Goal: Task Accomplishment & Management: Manage account settings

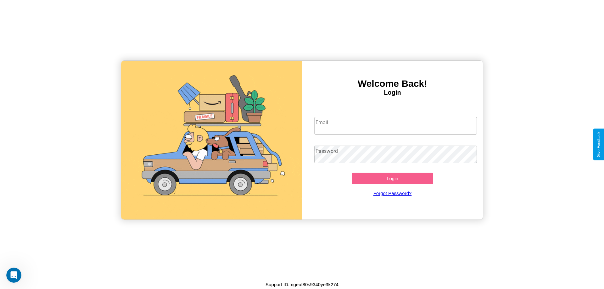
click at [395, 126] on input "Email" at bounding box center [395, 126] width 163 height 18
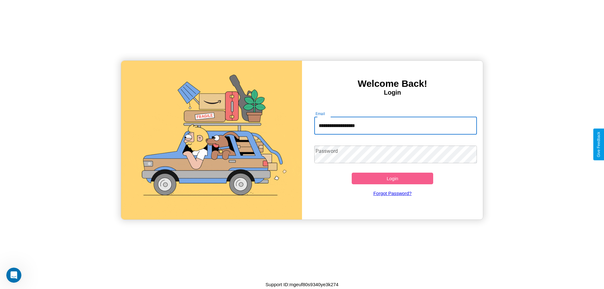
type input "**********"
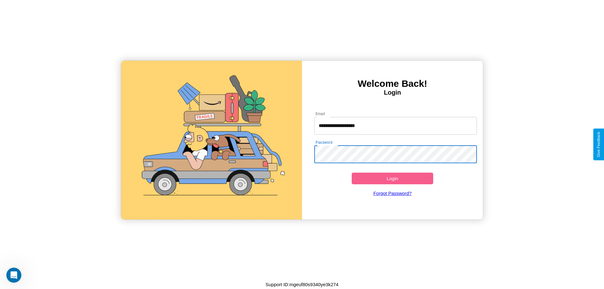
click at [392, 178] on button "Login" at bounding box center [392, 179] width 81 height 12
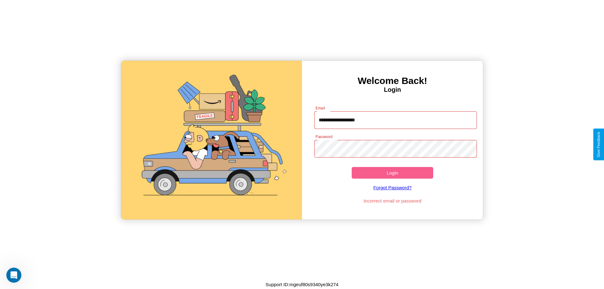
click at [392, 173] on button "Login" at bounding box center [392, 173] width 81 height 12
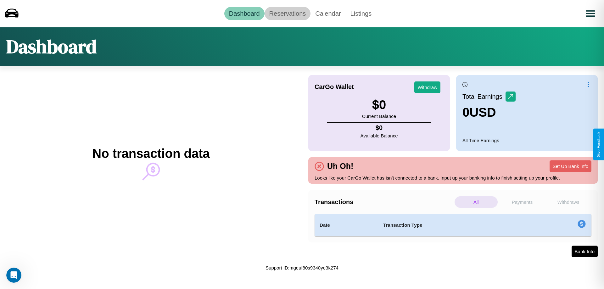
click at [287, 13] on link "Reservations" at bounding box center [288, 13] width 46 height 13
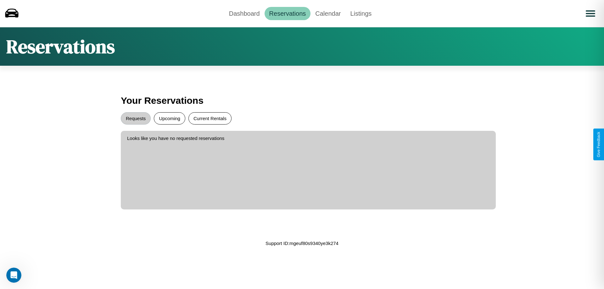
click at [210, 118] on button "Current Rentals" at bounding box center [209, 118] width 43 height 12
click at [170, 118] on button "Upcoming" at bounding box center [169, 118] width 31 height 12
click at [136, 118] on button "Requests" at bounding box center [136, 118] width 30 height 12
